Goal: Task Accomplishment & Management: Manage account settings

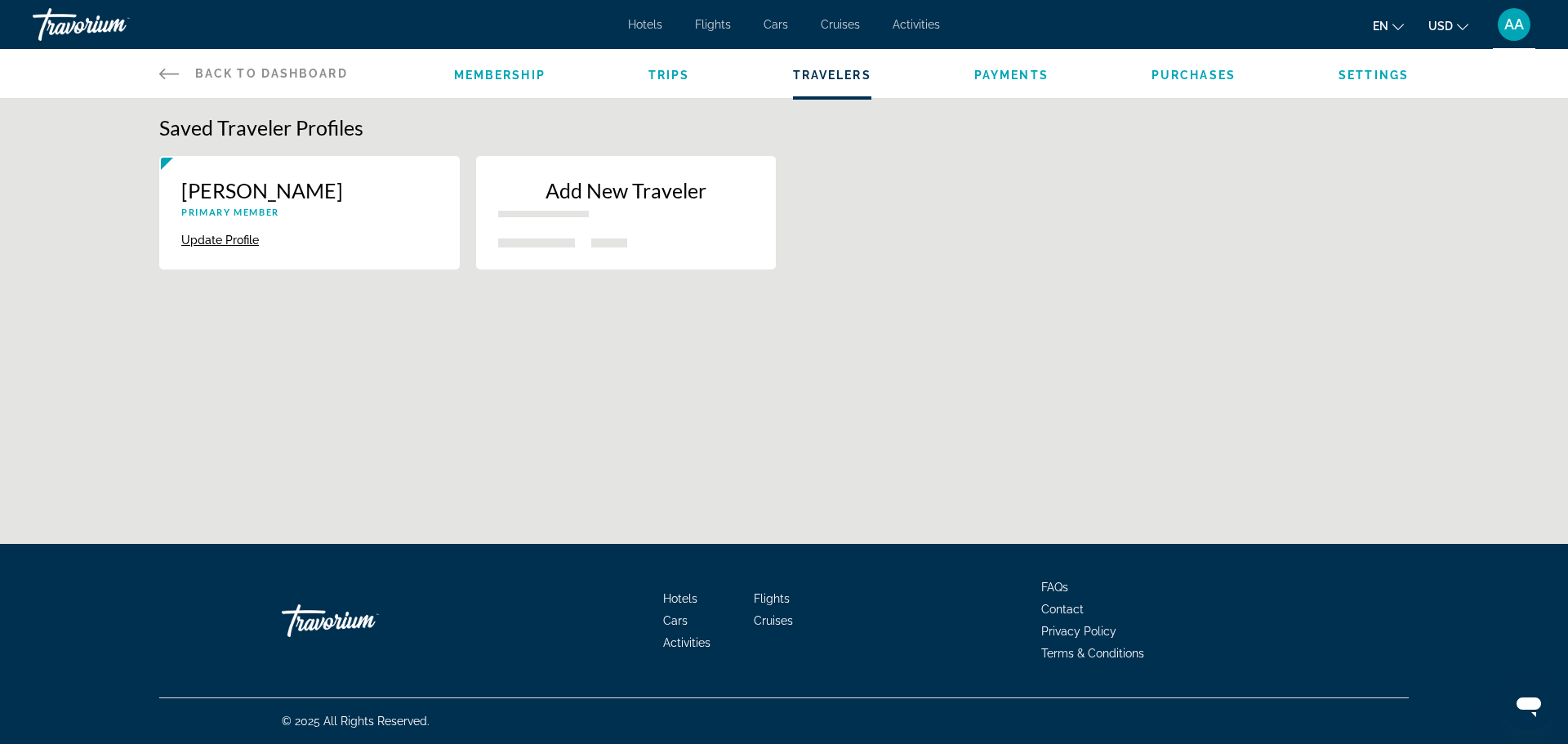
click at [538, 211] on p "New traveler" at bounding box center [544, 214] width 91 height 7
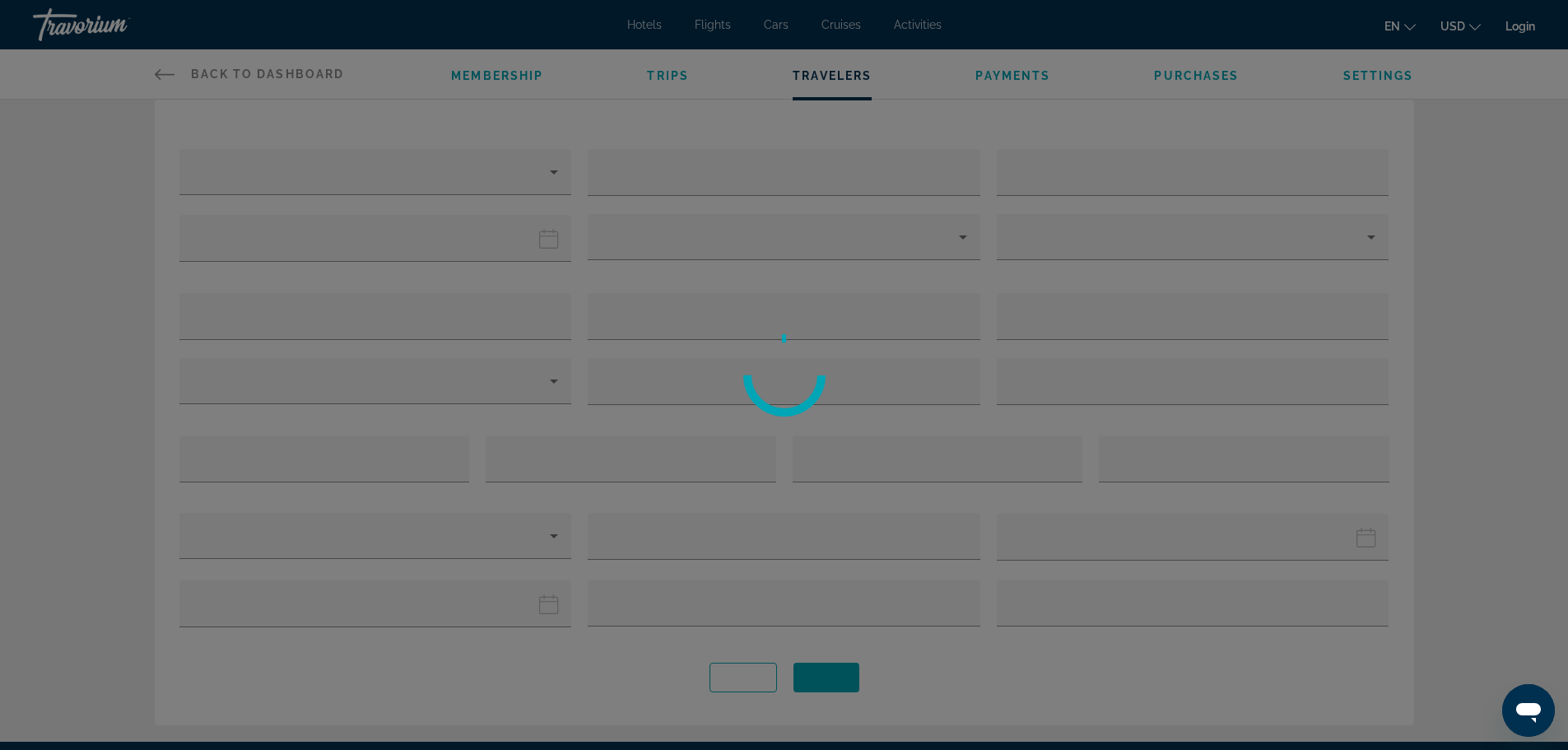
scroll to position [205, 0]
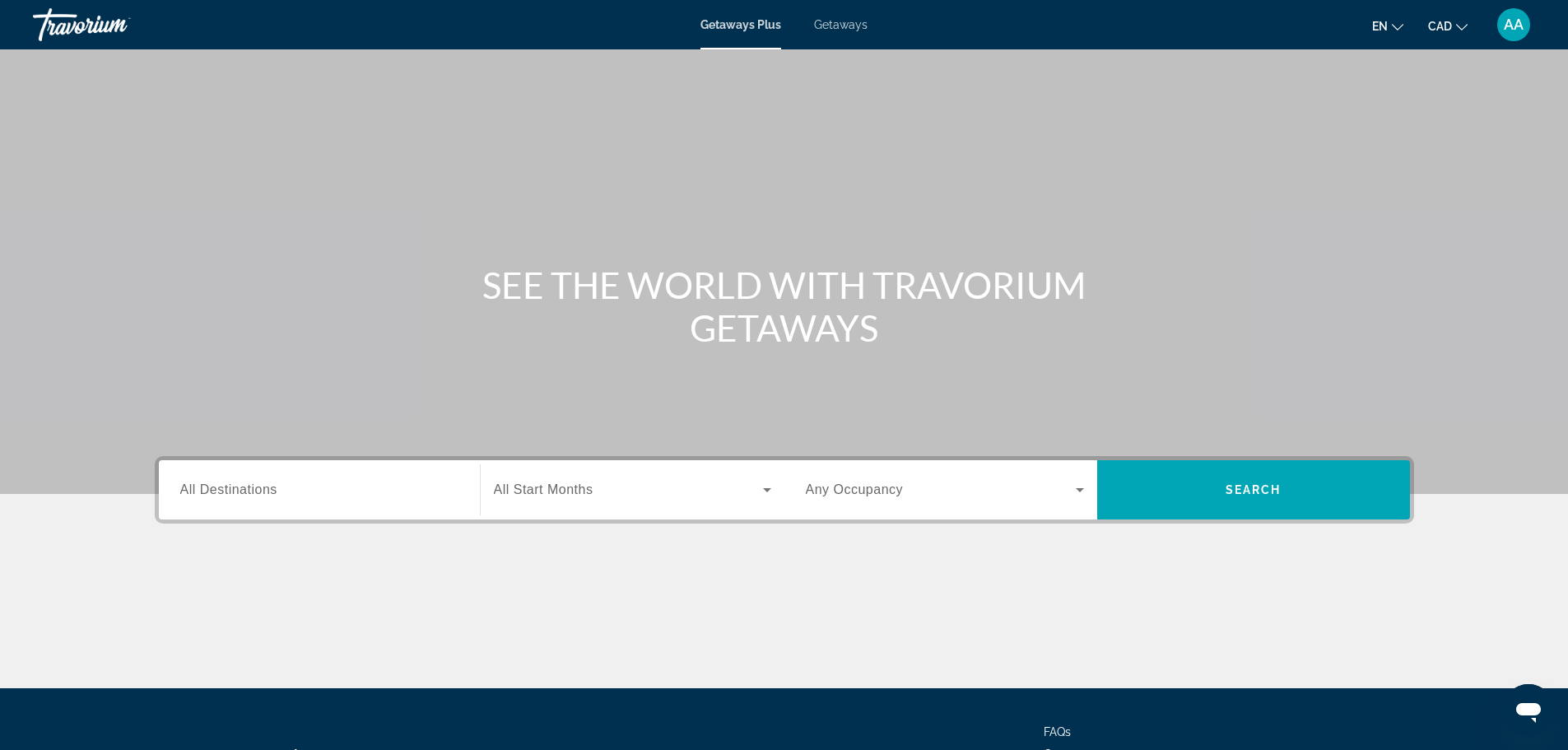
click at [1504, 22] on span "AA" at bounding box center [1514, 25] width 20 height 17
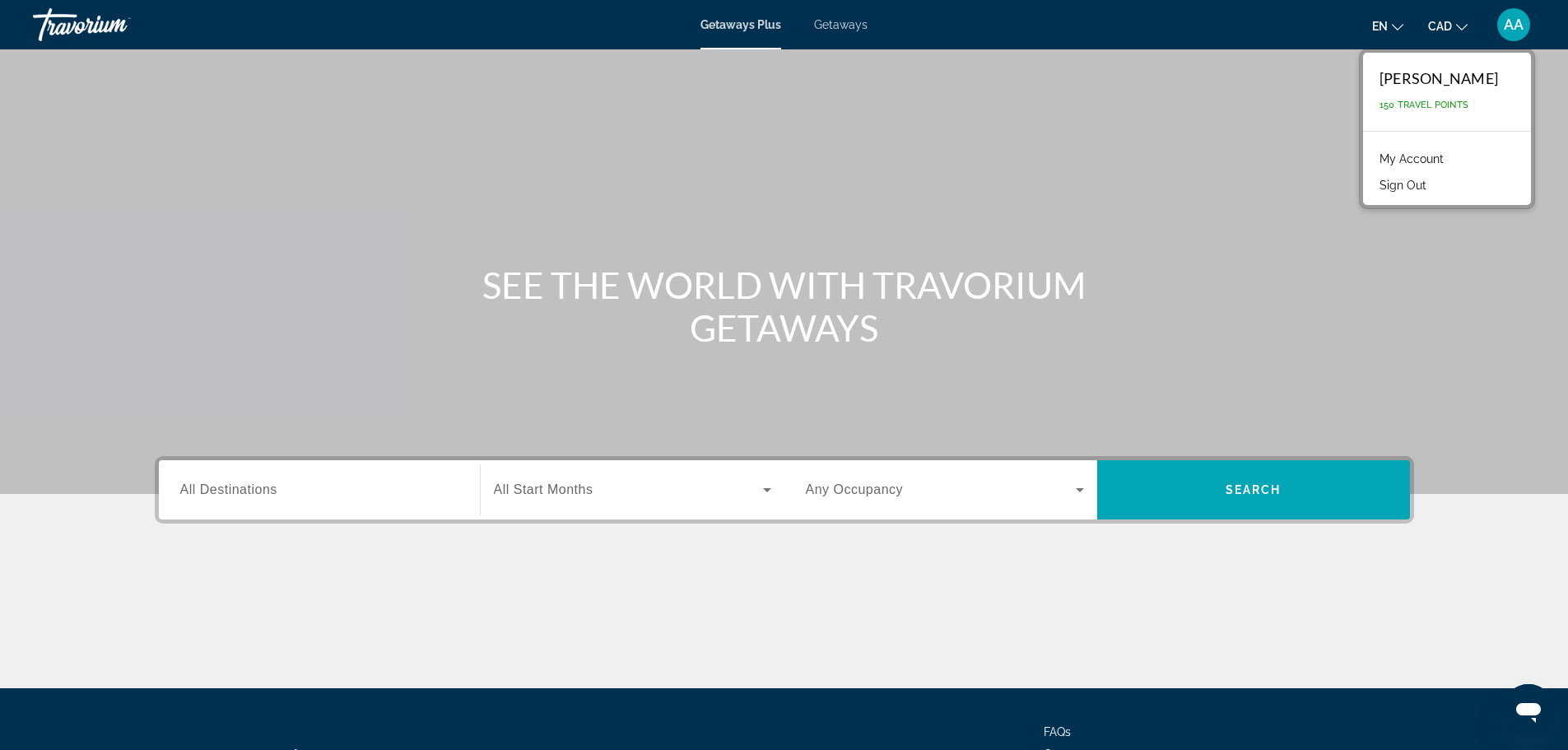
click at [1392, 161] on link "My Account" at bounding box center [1411, 159] width 81 height 22
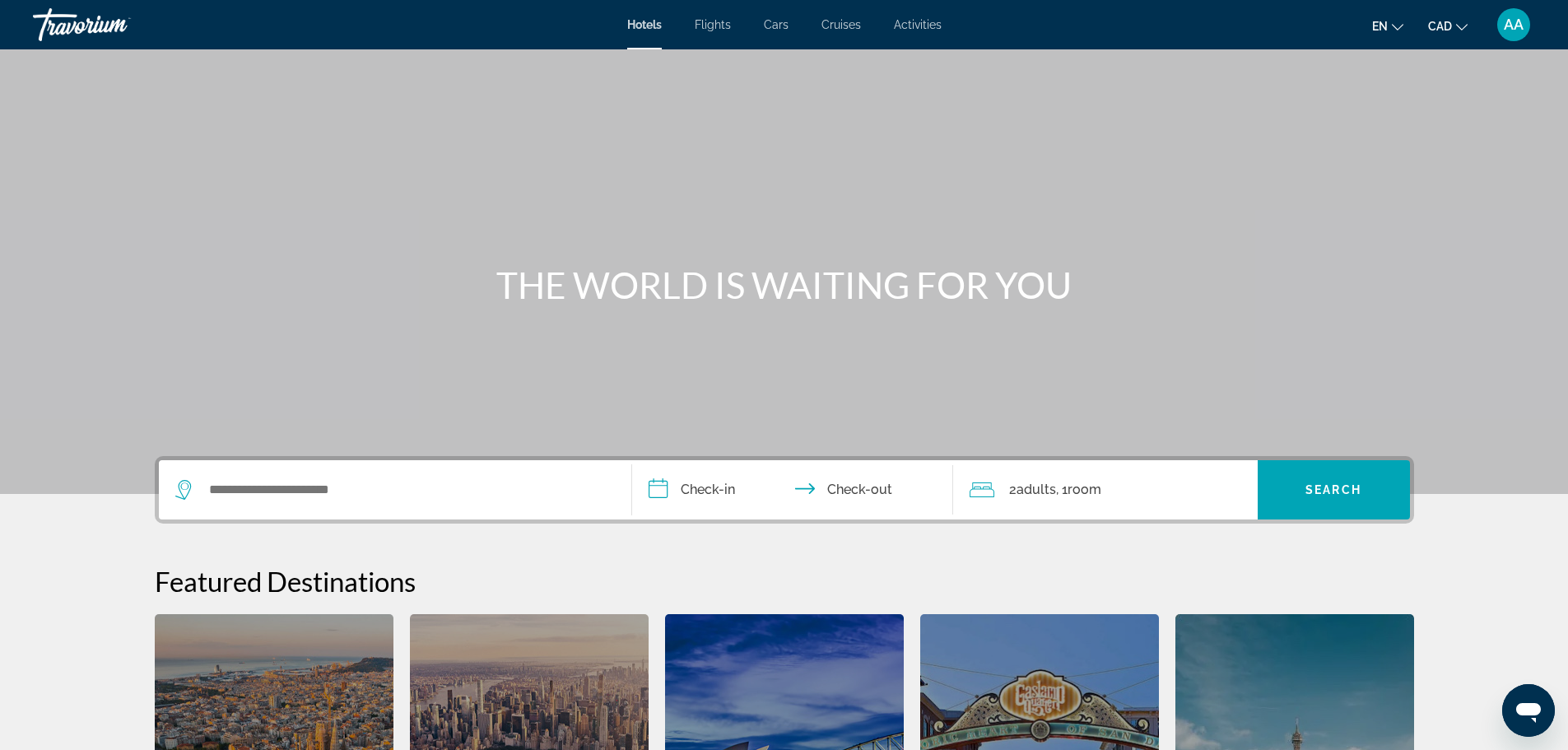
click at [1501, 24] on div "AA" at bounding box center [1514, 25] width 33 height 33
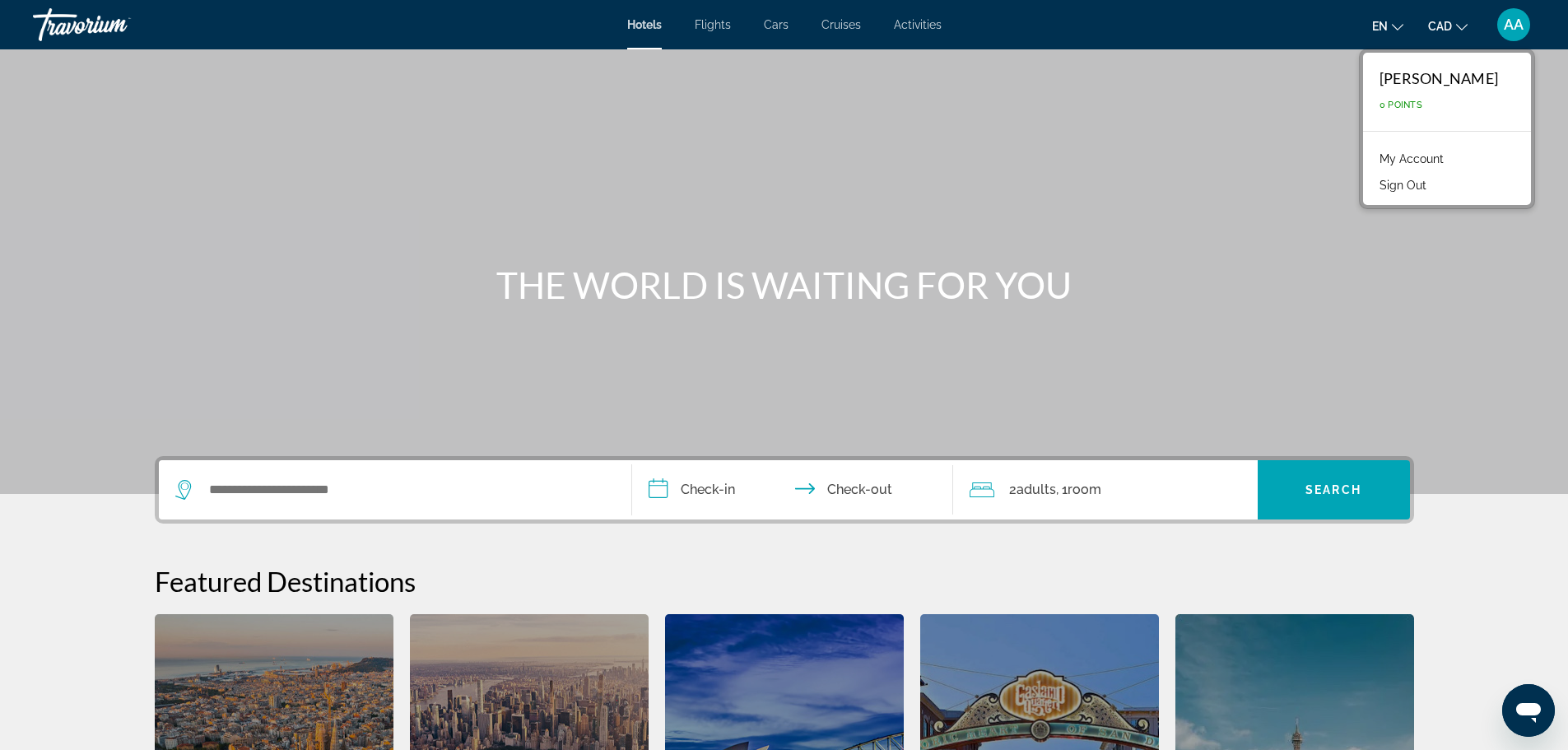
click at [1399, 166] on link "My Account" at bounding box center [1411, 159] width 81 height 22
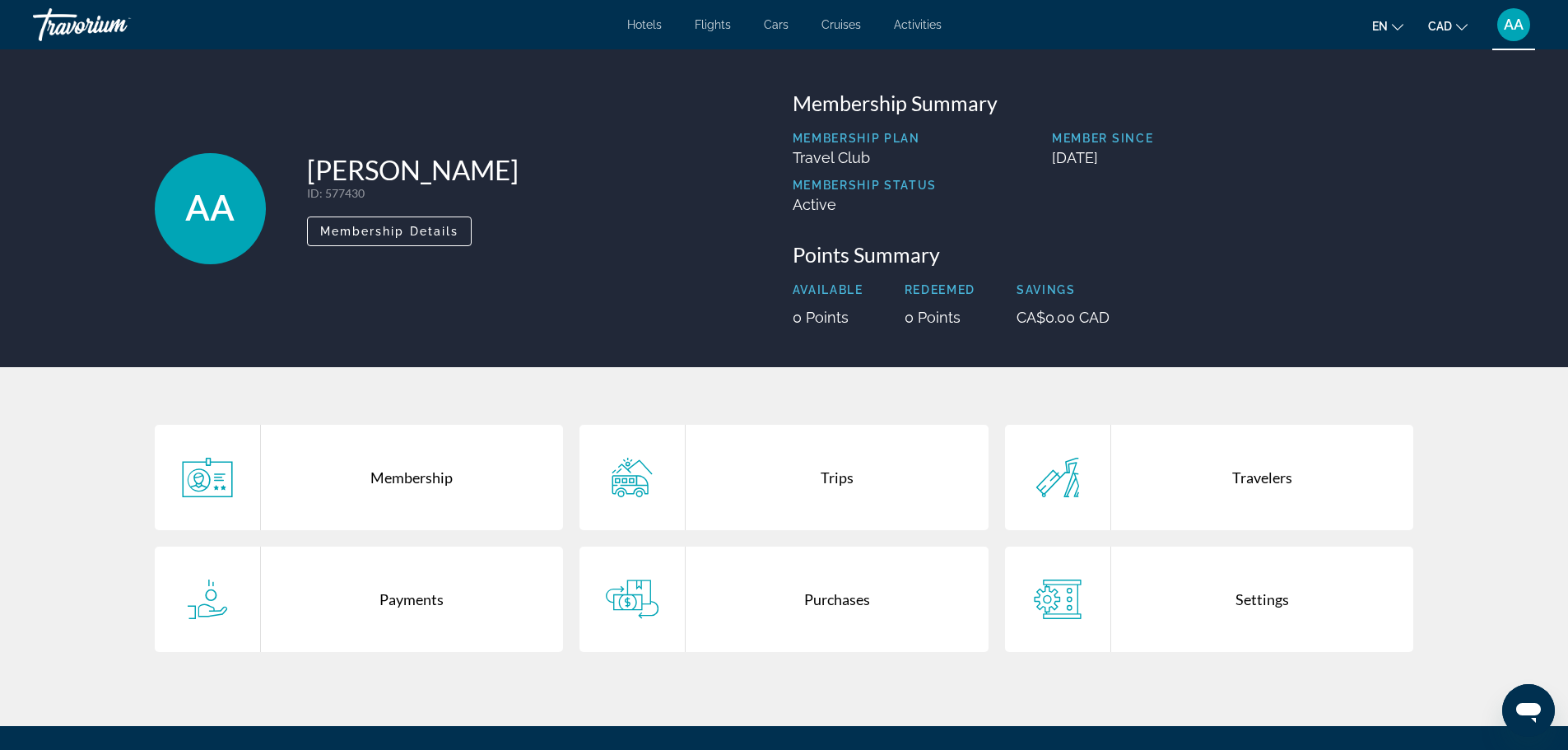
click at [1152, 494] on div "Travelers" at bounding box center [1262, 477] width 303 height 106
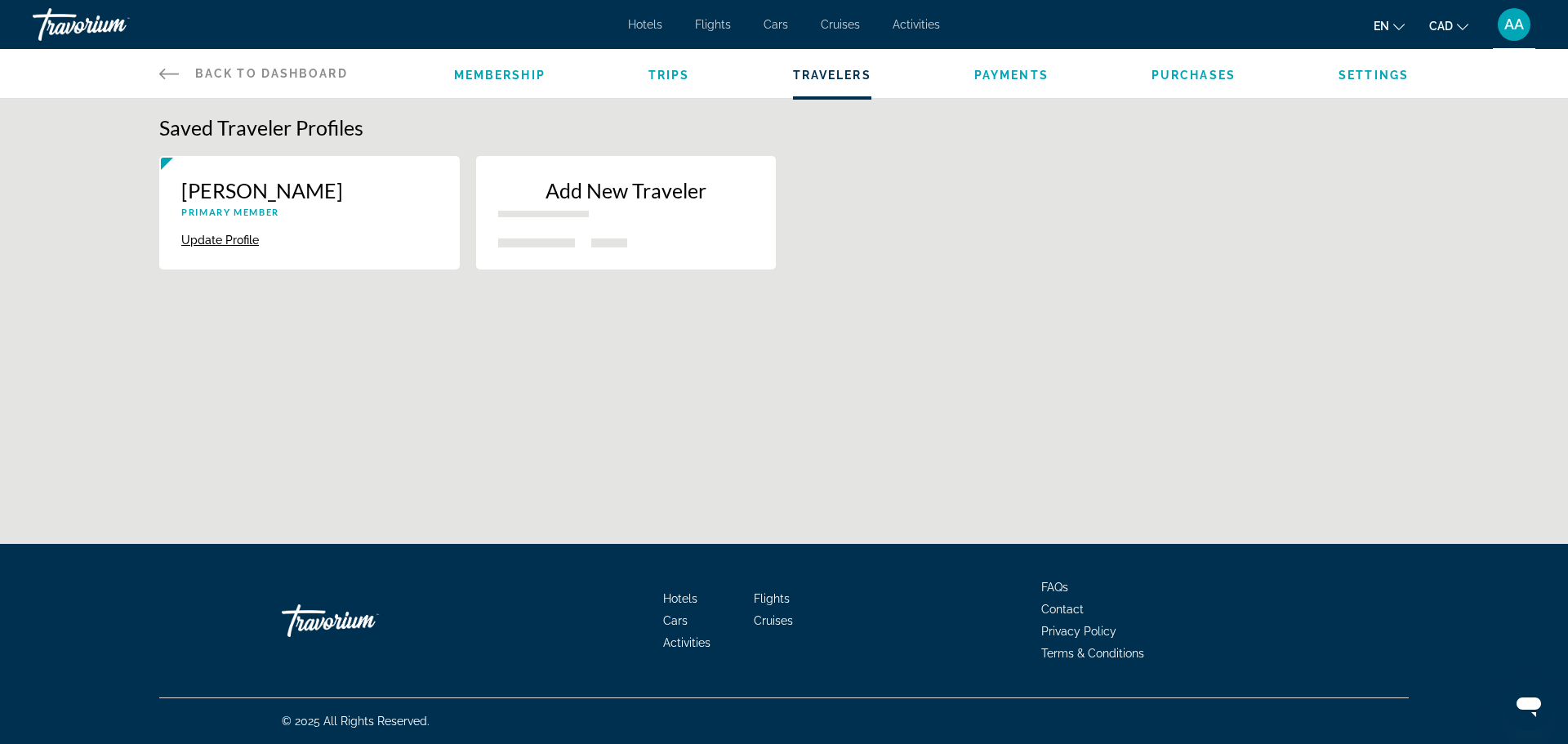
click at [549, 233] on button "Add New Traveler" at bounding box center [626, 213] width 300 height 114
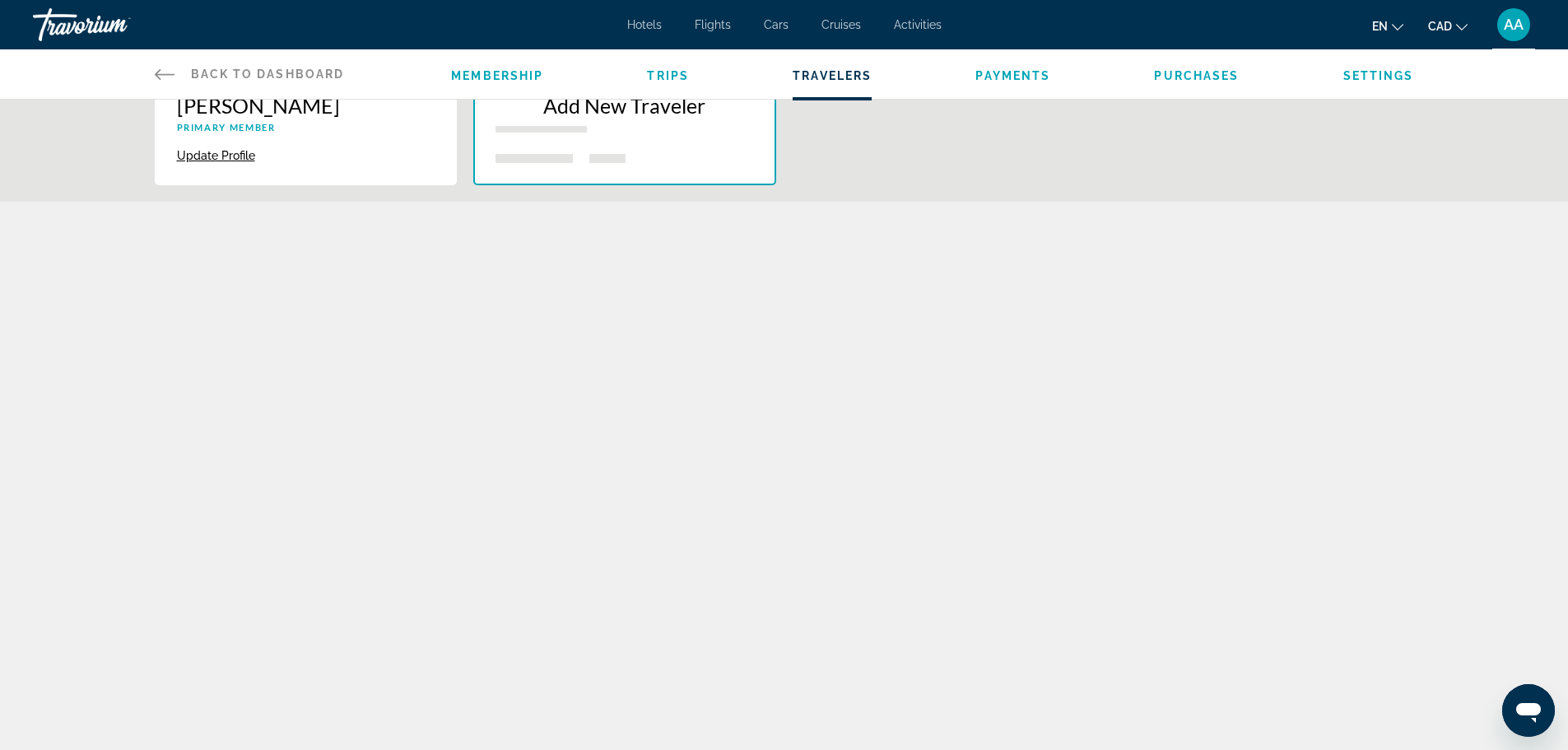
scroll to position [205, 0]
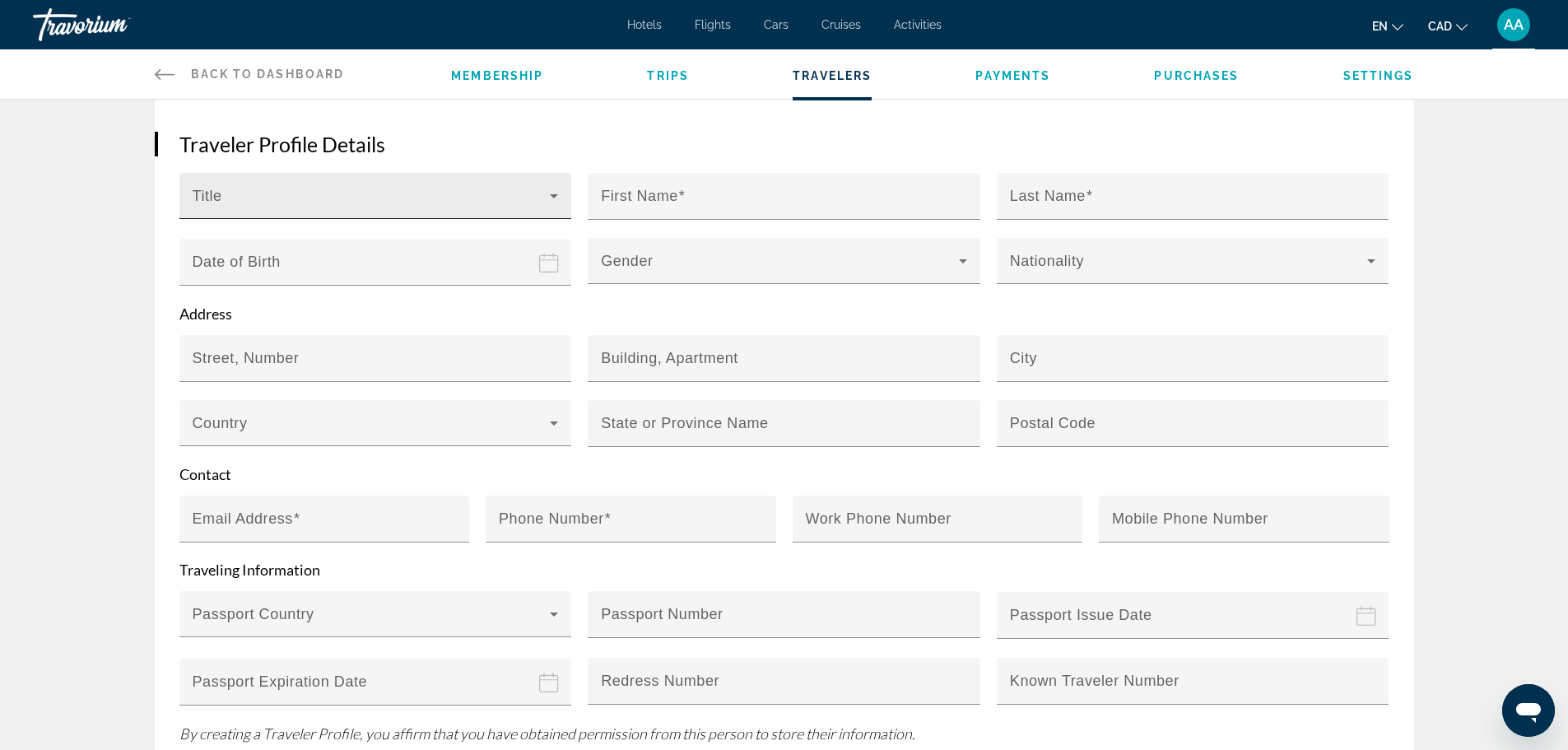
click at [285, 194] on span "Main content" at bounding box center [372, 203] width 358 height 20
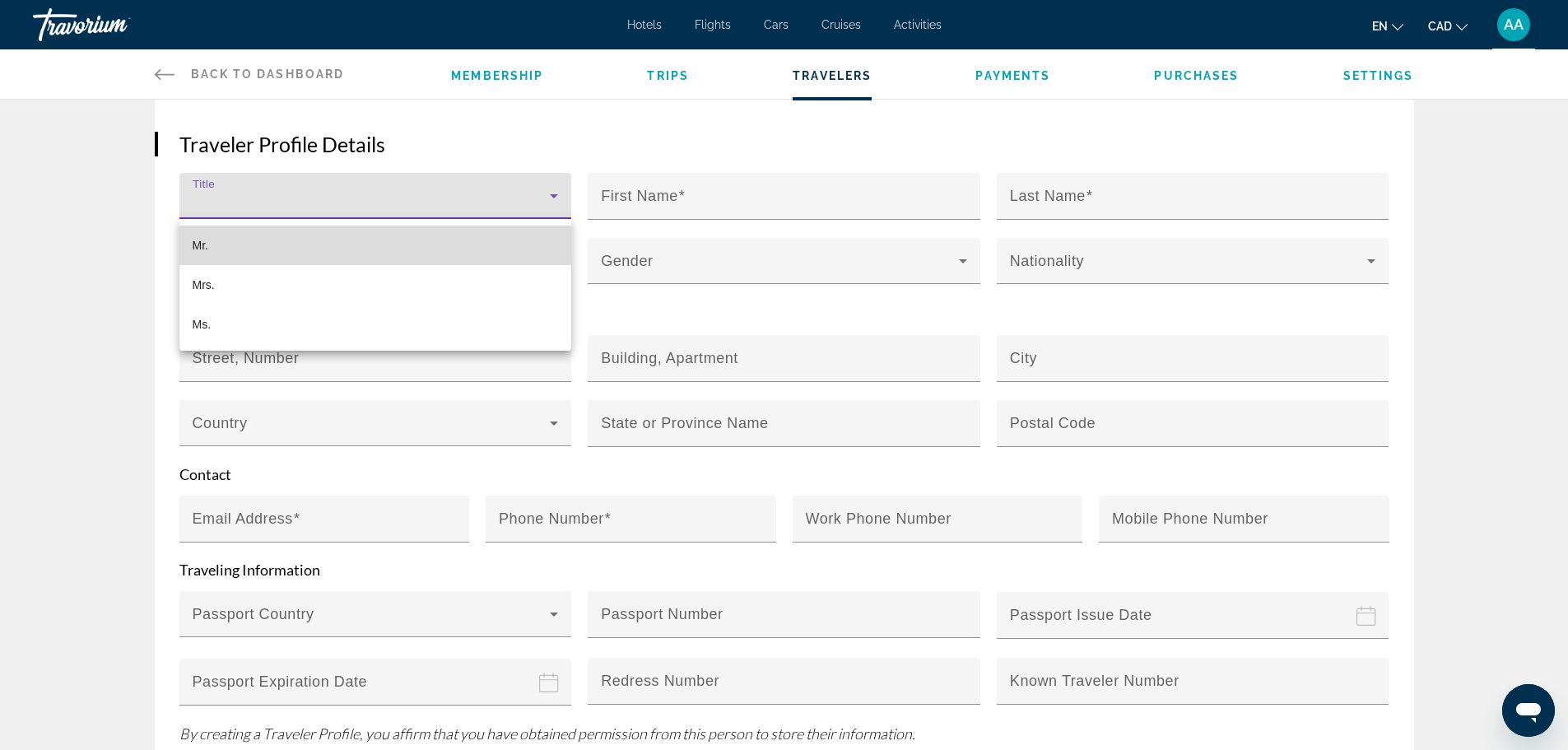
click at [267, 238] on mat-option "Mr." at bounding box center [376, 245] width 392 height 40
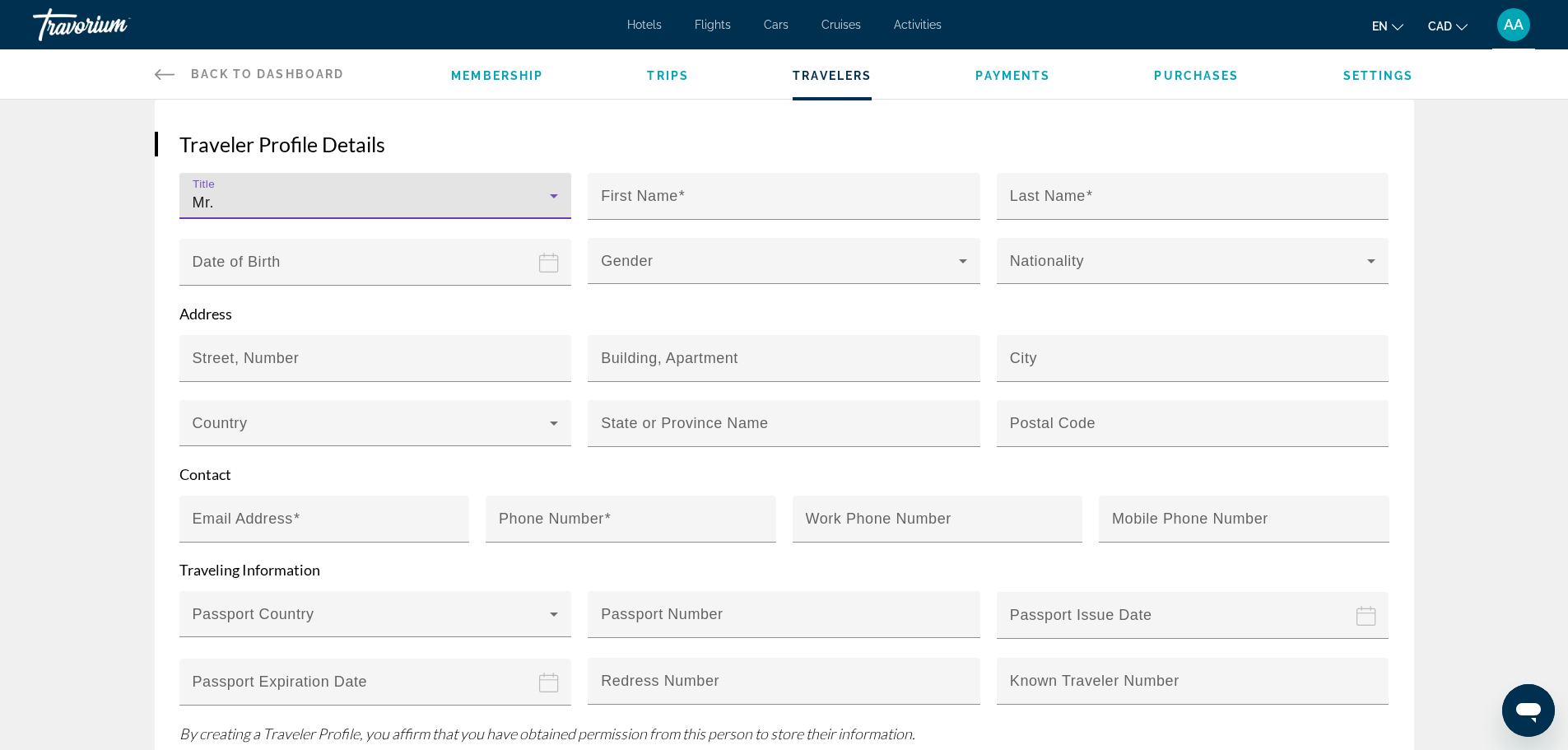
click at [296, 275] on input "Date of birth" at bounding box center [379, 274] width 399 height 72
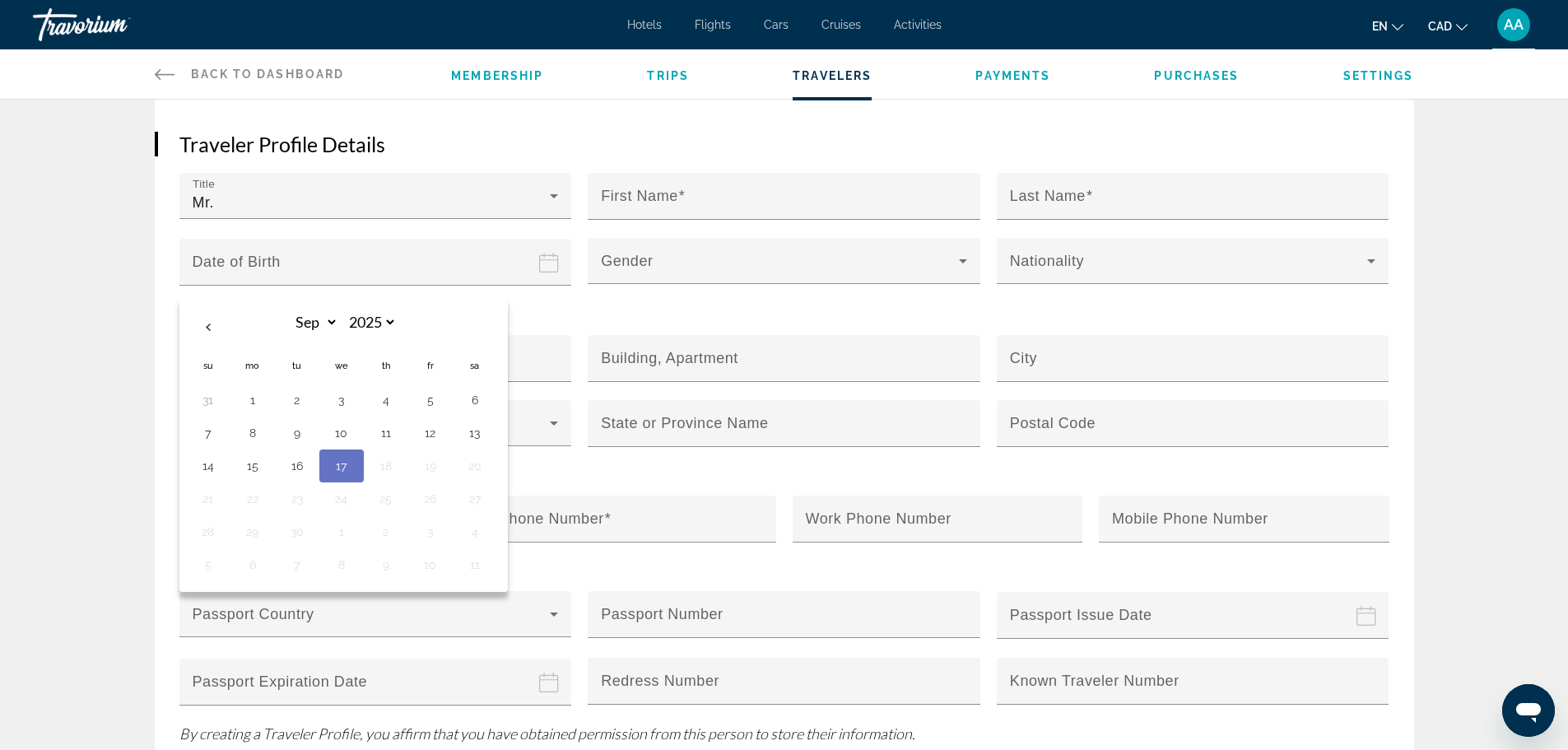
click at [525, 122] on div "Traveler Profile Details Title Mr. First Name Last Name Date of Birth Sep *** *…" at bounding box center [784, 460] width 1260 height 723
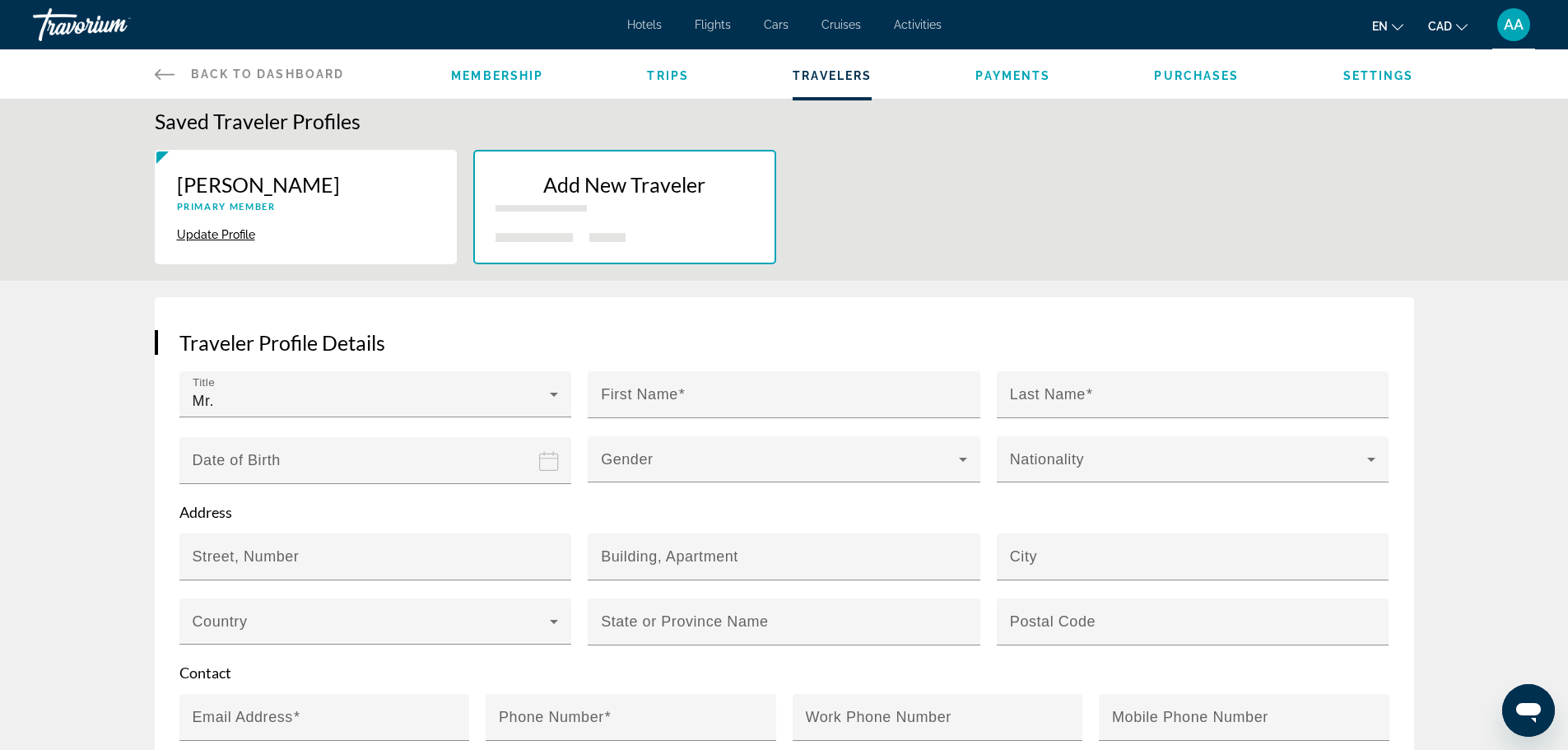
scroll to position [0, 0]
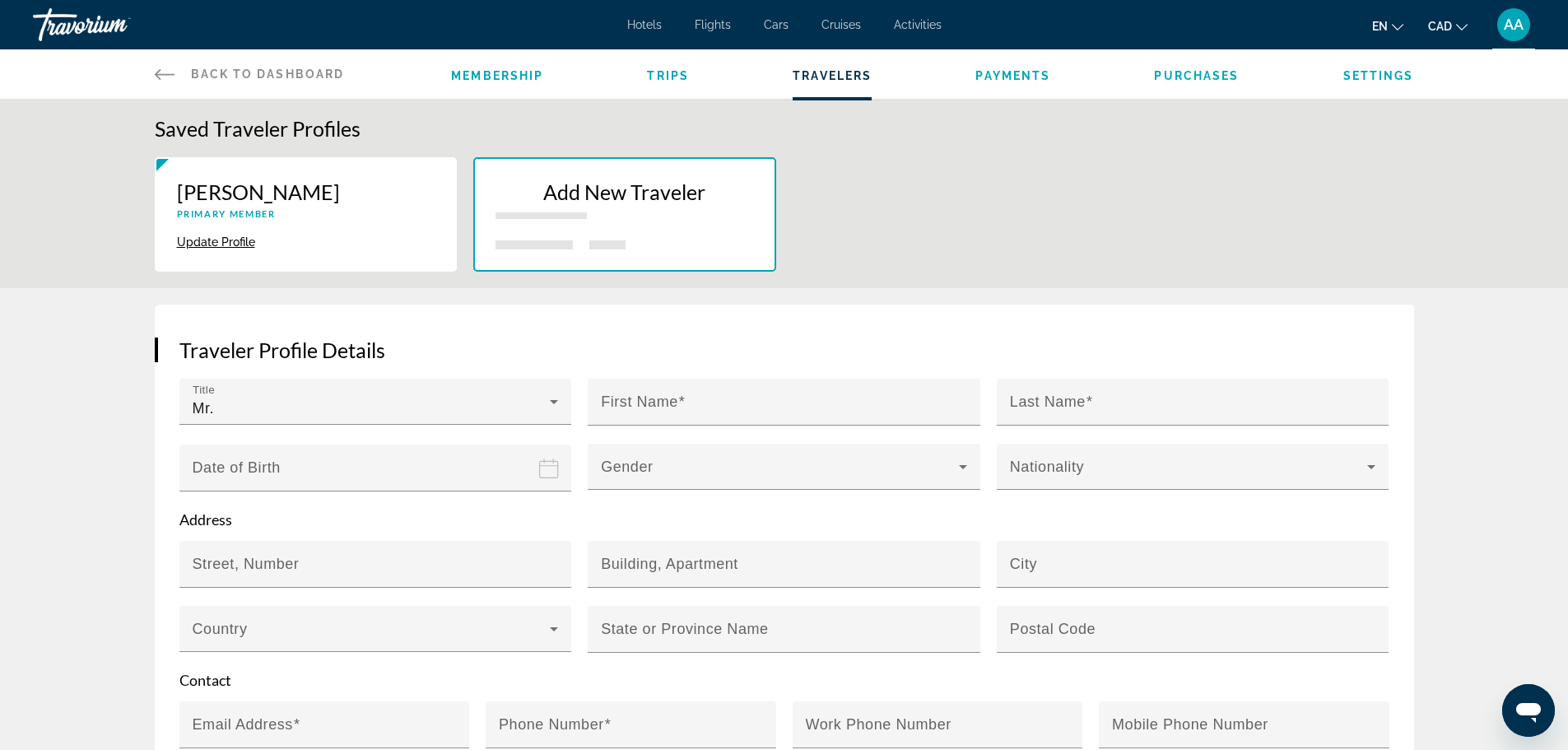
click at [268, 72] on span "Back to Dashboard" at bounding box center [268, 74] width 154 height 13
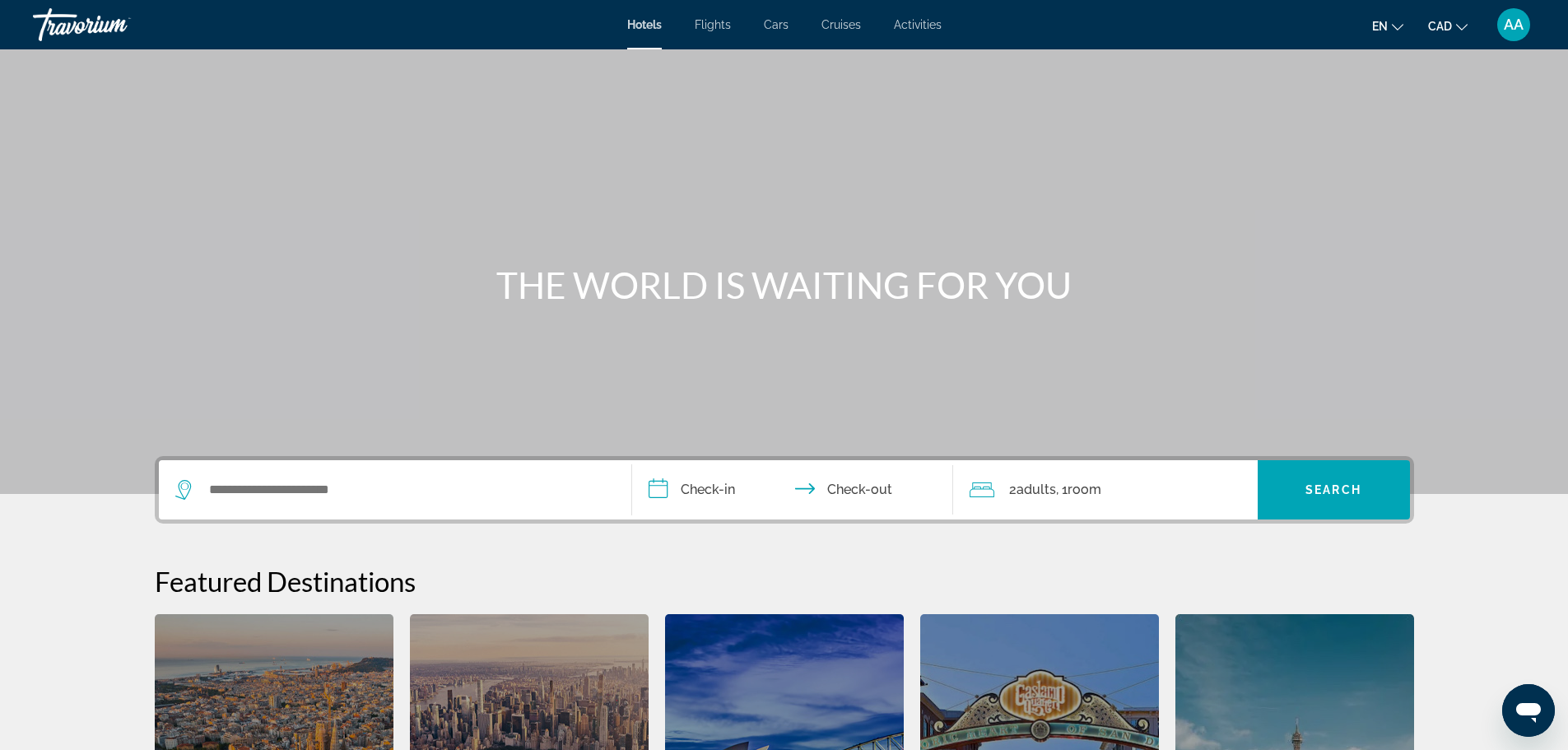
click at [1514, 28] on span "AA" at bounding box center [1514, 25] width 20 height 17
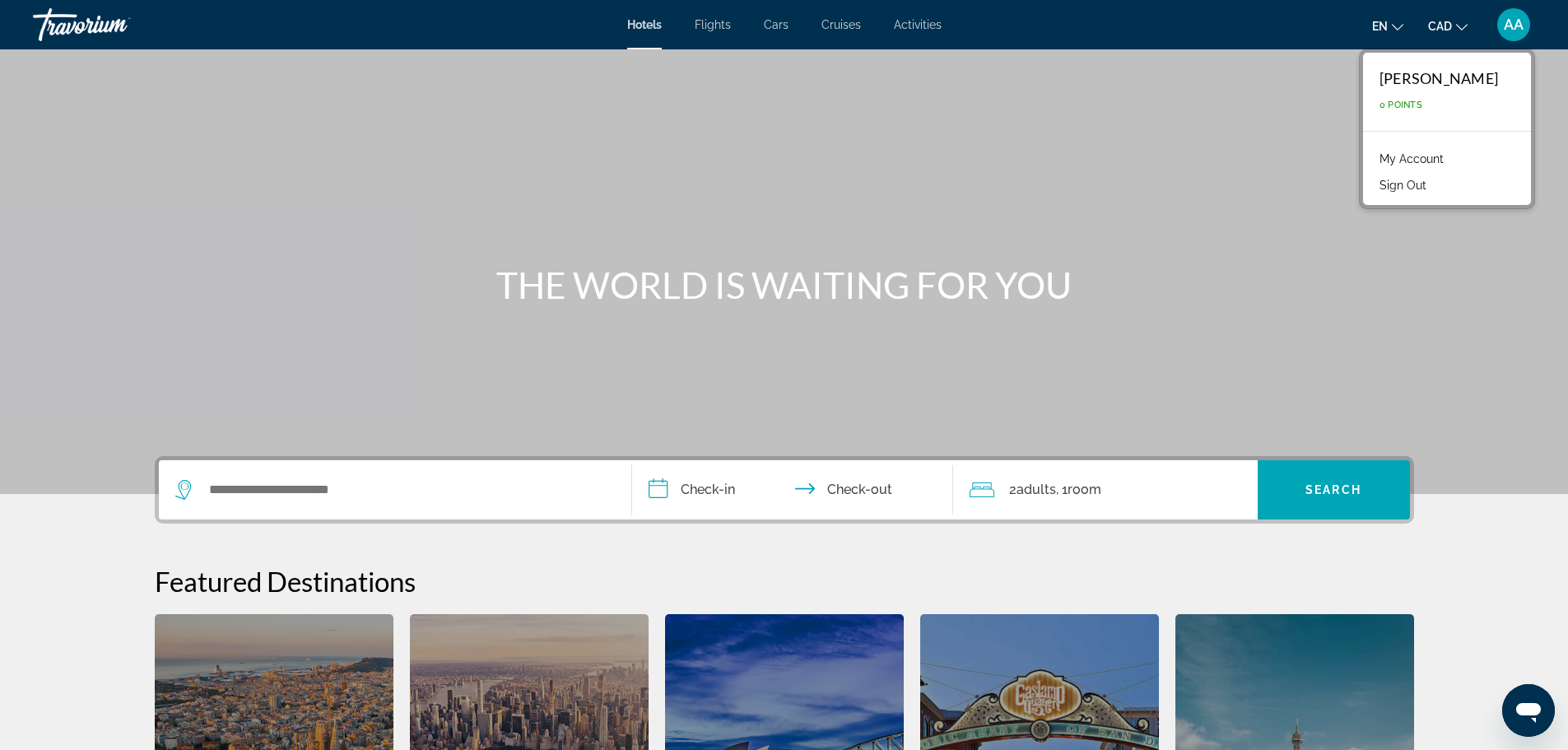
click at [1371, 177] on button "Sign Out" at bounding box center [1403, 185] width 63 height 22
